Goal: Information Seeking & Learning: Check status

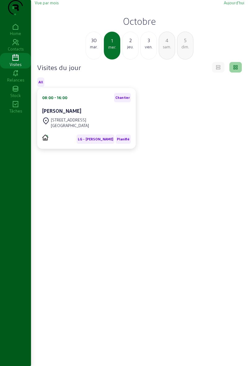
click at [56, 114] on cam-card-title "[PERSON_NAME]" at bounding box center [61, 111] width 39 height 6
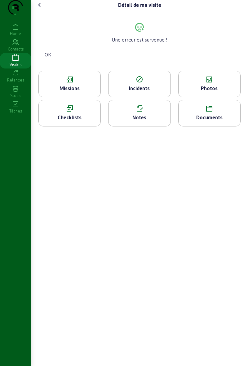
click at [206, 96] on div "Photos" at bounding box center [209, 84] width 62 height 27
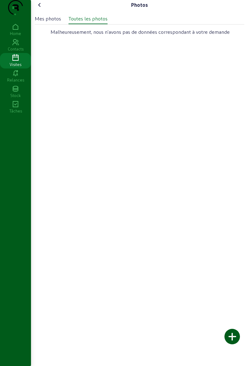
click at [45, 10] on cam-font-icon at bounding box center [40, 5] width 10 height 10
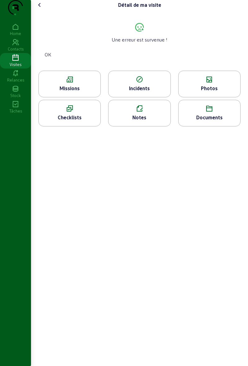
click at [42, 10] on cam-font-icon at bounding box center [40, 5] width 10 height 10
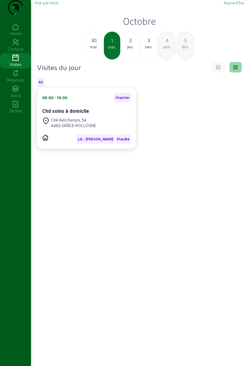
click at [61, 123] on div "Cité Aulichamps, 54" at bounding box center [73, 120] width 45 height 6
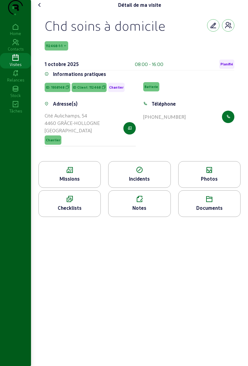
click at [58, 174] on icon at bounding box center [70, 170] width 62 height 7
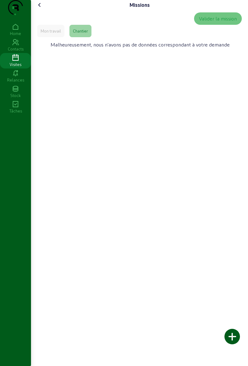
click at [42, 10] on cam-font-icon at bounding box center [40, 5] width 10 height 10
